Goal: Task Accomplishment & Management: Manage account settings

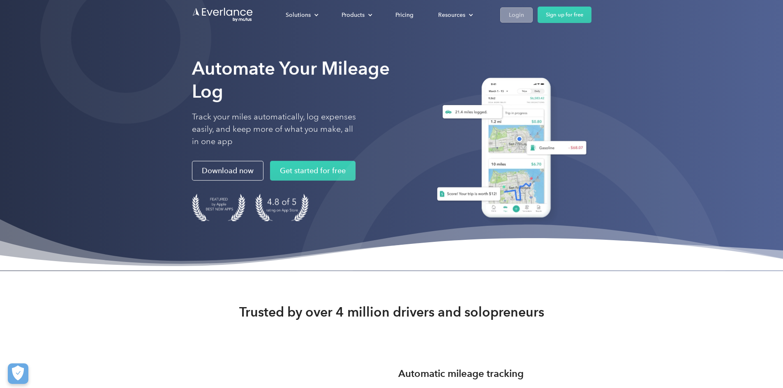
click at [524, 13] on div "Login" at bounding box center [516, 15] width 15 height 10
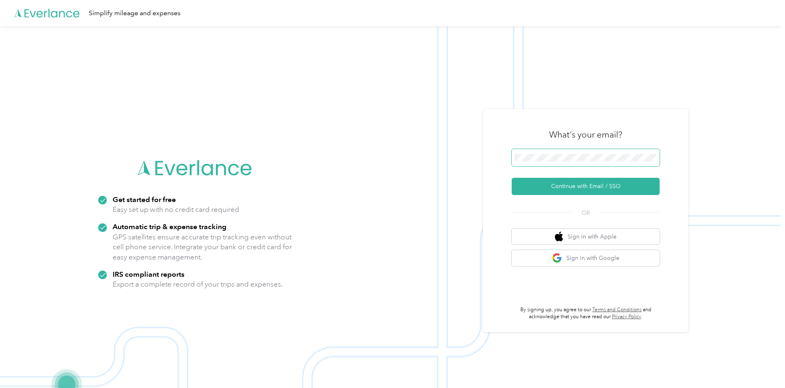
click at [572, 152] on span at bounding box center [586, 157] width 148 height 17
click at [585, 181] on button "Continue with Email / SSO" at bounding box center [586, 186] width 148 height 17
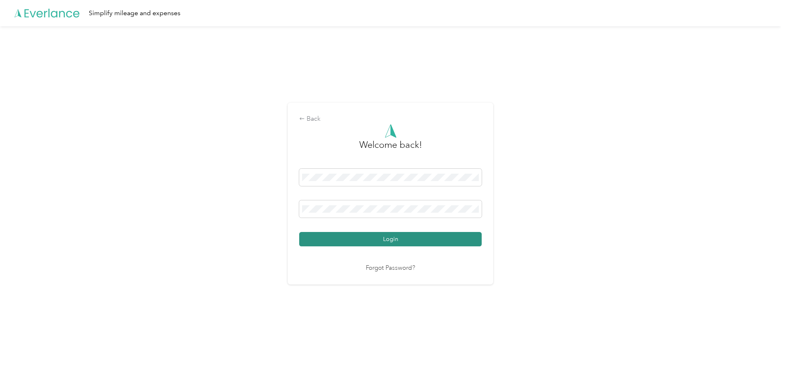
click at [385, 234] on button "Login" at bounding box center [390, 239] width 182 height 14
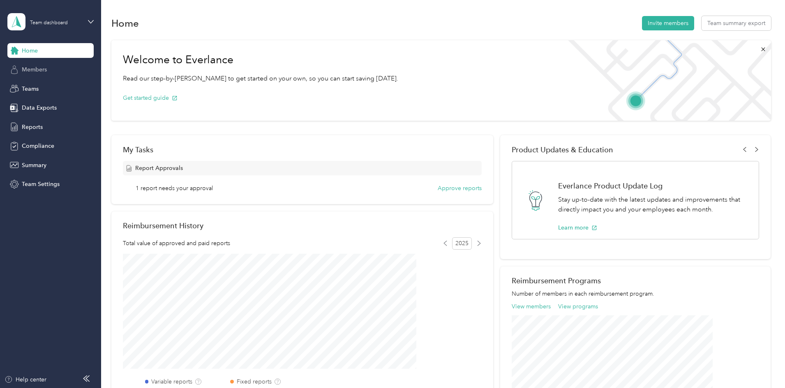
click at [46, 73] on span "Members" at bounding box center [34, 69] width 25 height 9
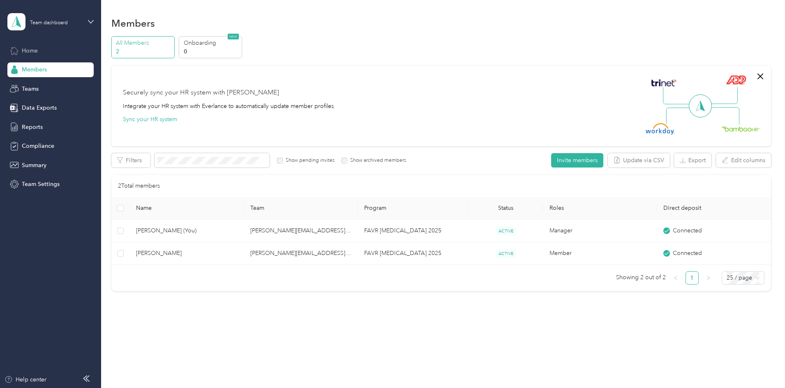
click at [32, 48] on span "Home" at bounding box center [30, 50] width 16 height 9
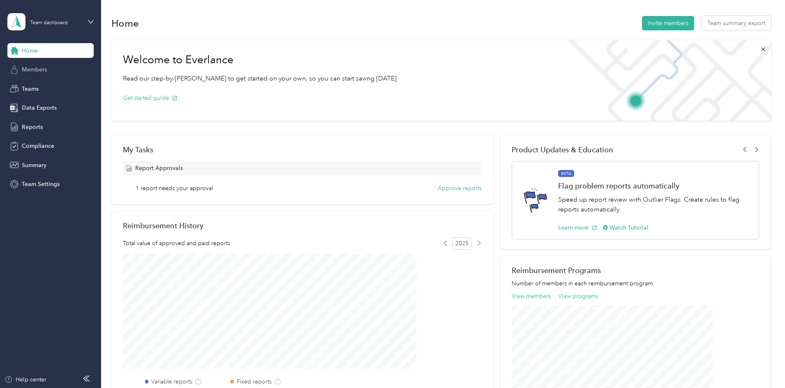
click at [25, 71] on span "Members" at bounding box center [34, 69] width 25 height 9
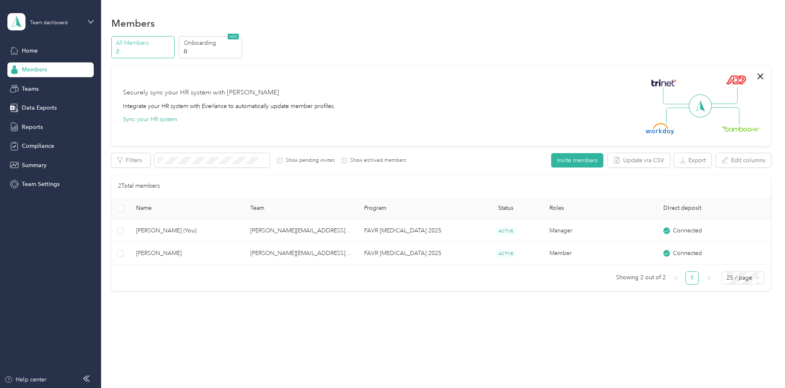
click at [334, 163] on label "Show pending invites" at bounding box center [309, 160] width 52 height 7
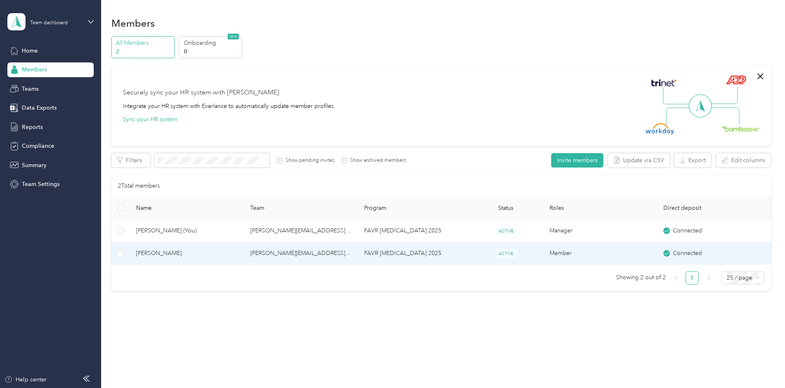
click at [214, 253] on span "Thomas J. Haught" at bounding box center [186, 253] width 101 height 9
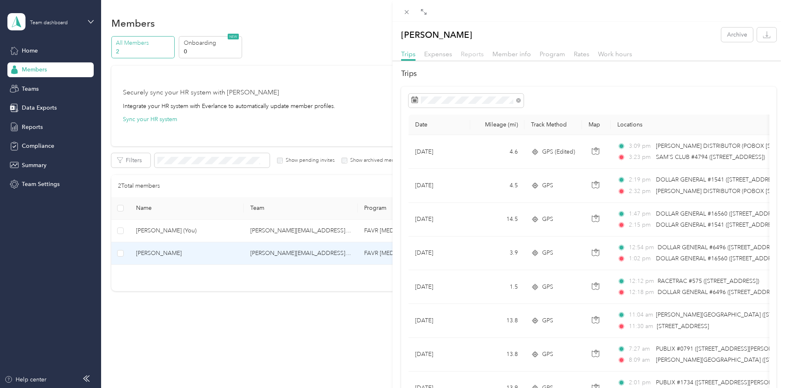
click at [476, 53] on span "Reports" at bounding box center [472, 54] width 23 height 8
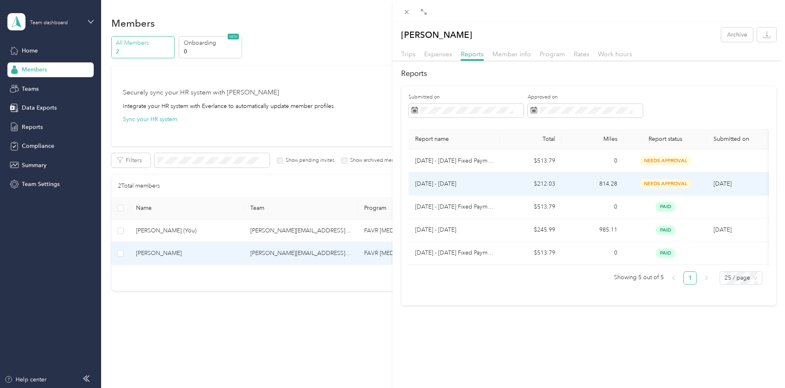
click at [442, 187] on p "Aug 1 - 31, 2025" at bounding box center [454, 184] width 78 height 9
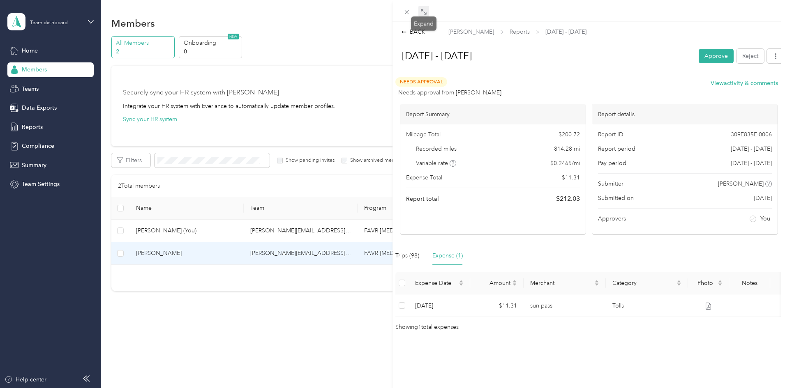
click at [426, 16] on span at bounding box center [423, 12] width 11 height 12
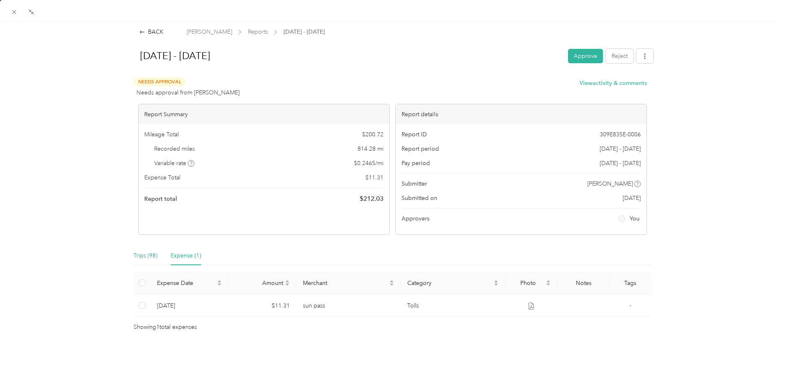
click at [146, 253] on div "Trips (98)" at bounding box center [146, 255] width 24 height 9
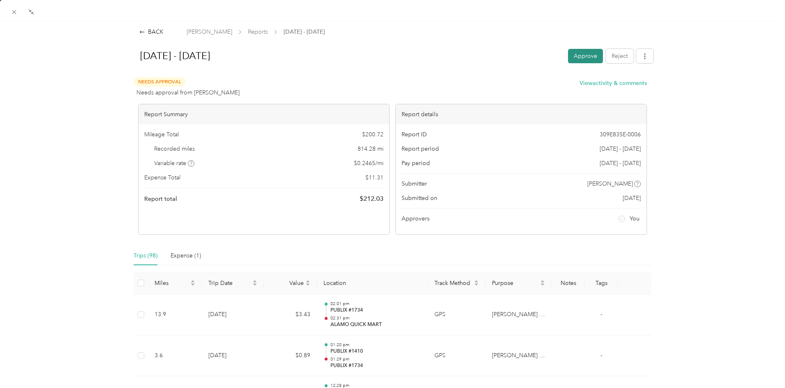
click at [576, 53] on button "Approve" at bounding box center [585, 56] width 35 height 14
click at [152, 31] on div "BACK" at bounding box center [151, 32] width 24 height 9
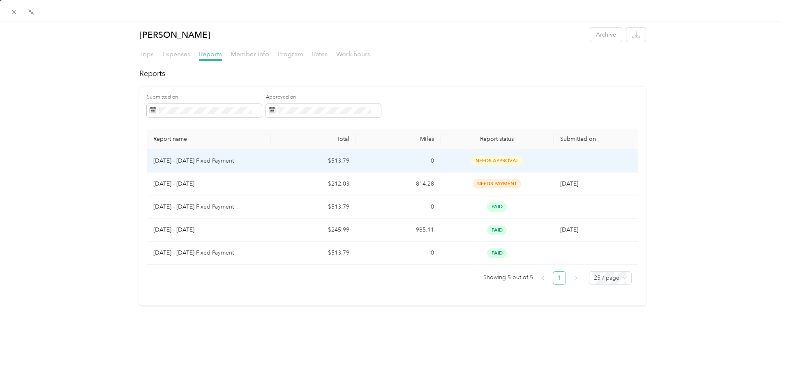
click at [442, 161] on td "needs approval" at bounding box center [496, 161] width 113 height 23
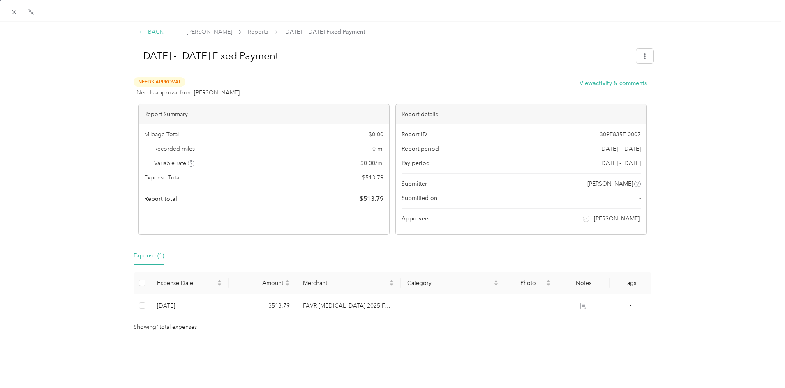
click at [153, 32] on div "BACK" at bounding box center [151, 32] width 24 height 9
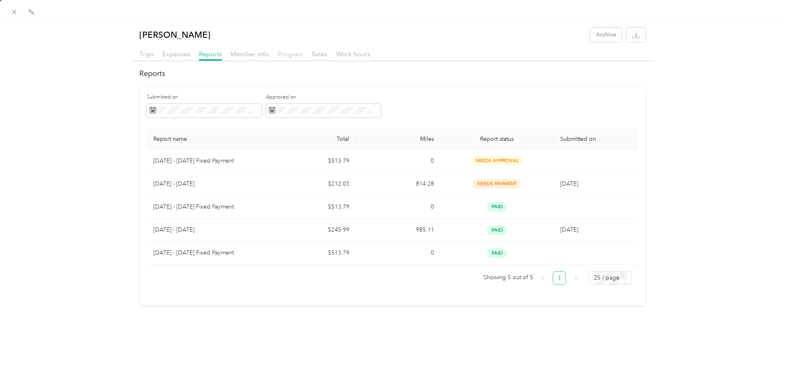
click at [294, 55] on span "Program" at bounding box center [290, 54] width 25 height 8
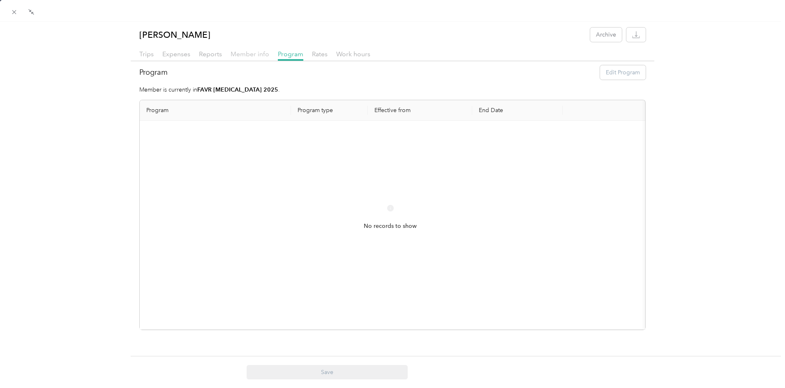
click at [260, 53] on span "Member info" at bounding box center [249, 54] width 39 height 8
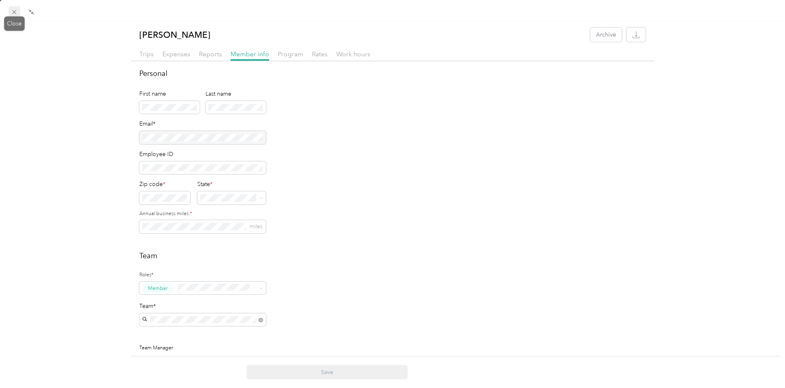
click at [14, 9] on icon at bounding box center [14, 12] width 7 height 7
